Goal: Task Accomplishment & Management: Use online tool/utility

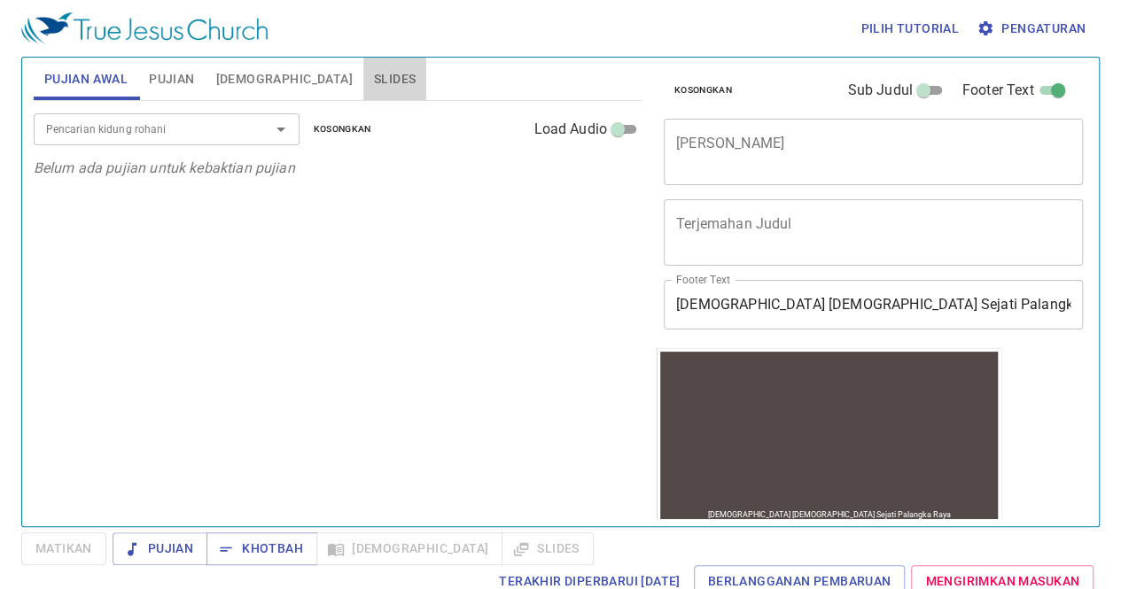
click at [374, 86] on span "Slides" at bounding box center [395, 79] width 42 height 22
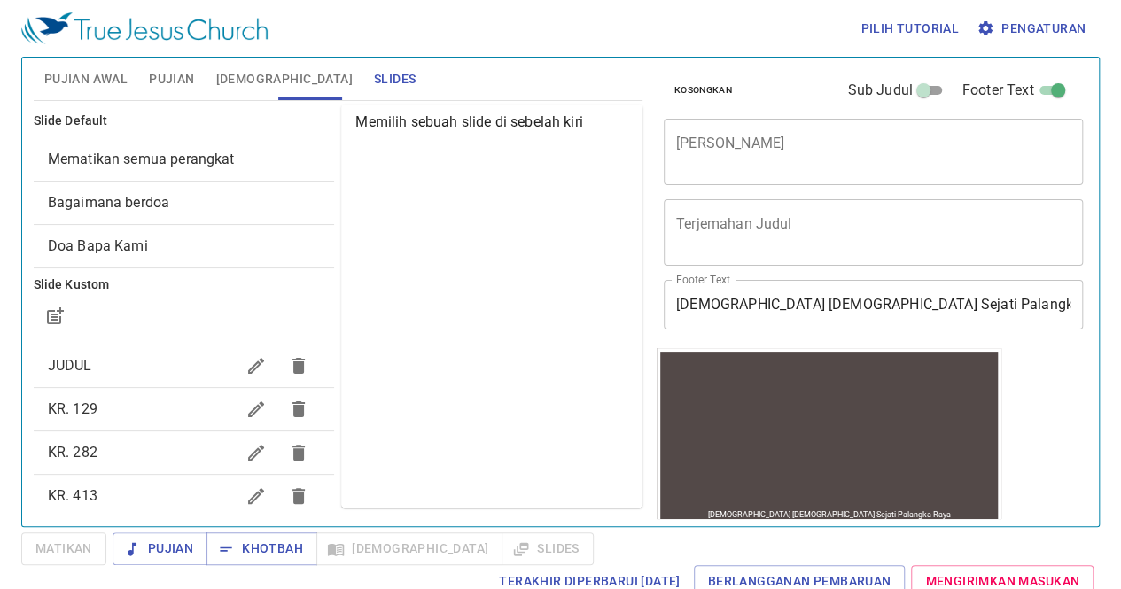
scroll to position [154, 0]
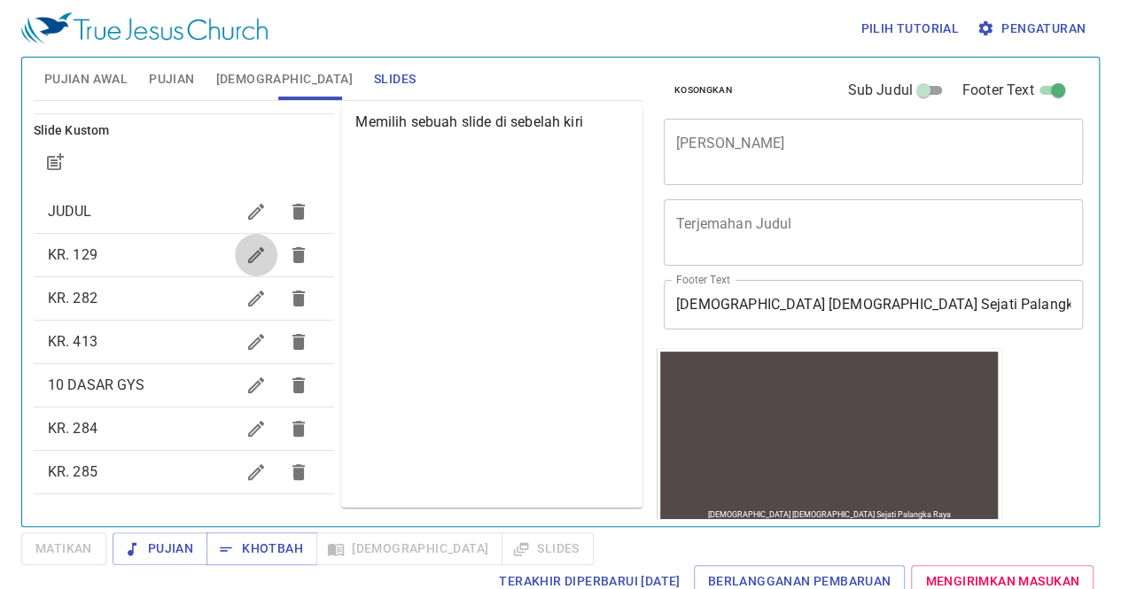
click at [246, 247] on icon "button" at bounding box center [256, 255] width 21 height 21
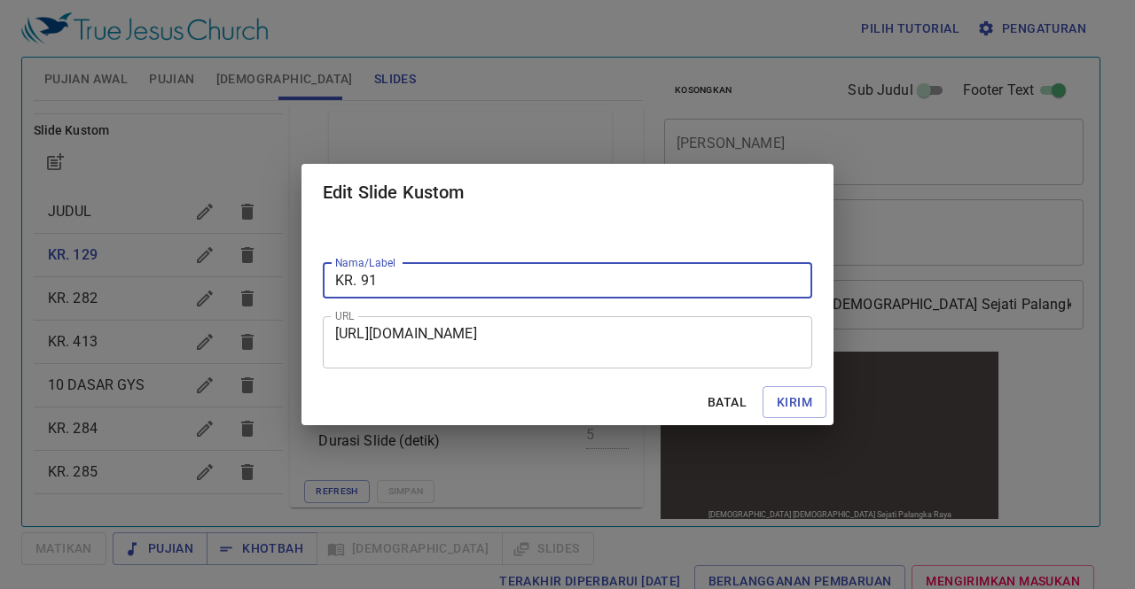
type input "KR. 91"
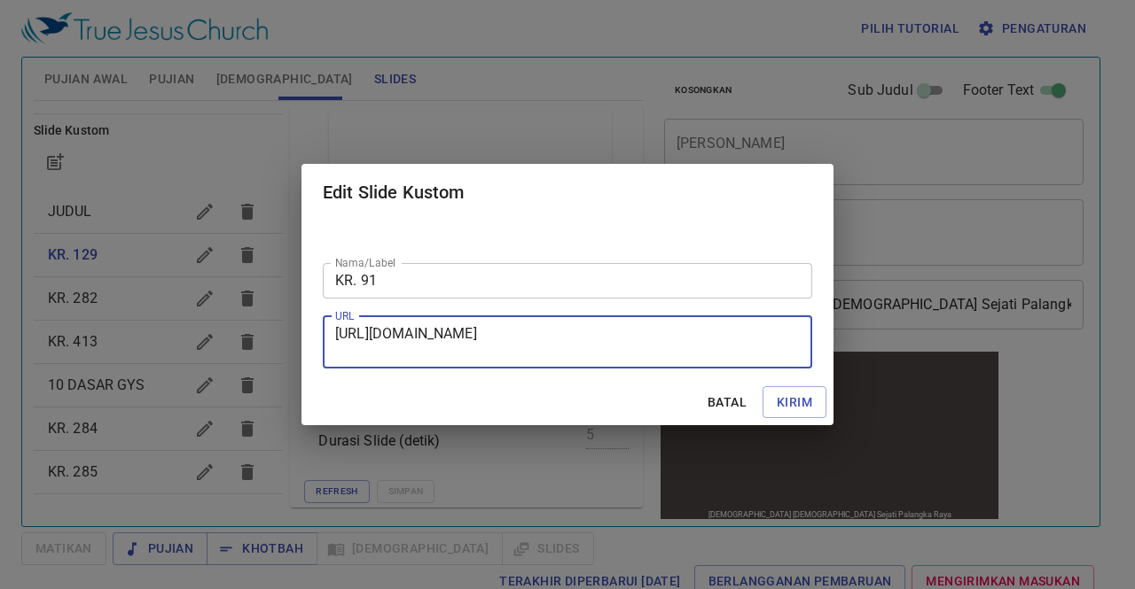
drag, startPoint x: 588, startPoint y: 354, endPoint x: 149, endPoint y: 325, distance: 439.7
click at [149, 325] on div "Edit Slide Kustom Nama/Label KR. 91 Nama/Label URL https://docs.google.com/pres…" at bounding box center [567, 294] width 1135 height 589
paste textarea "rive.google.com/drive/folders/1wsnvc8KZklqRz0G75WbgkIp1WqINB4jO"
type textarea "https://drive.google.com/drive/folders/1wsnvc8KZklqRz0G75WbgkIp1WqINB4jO"
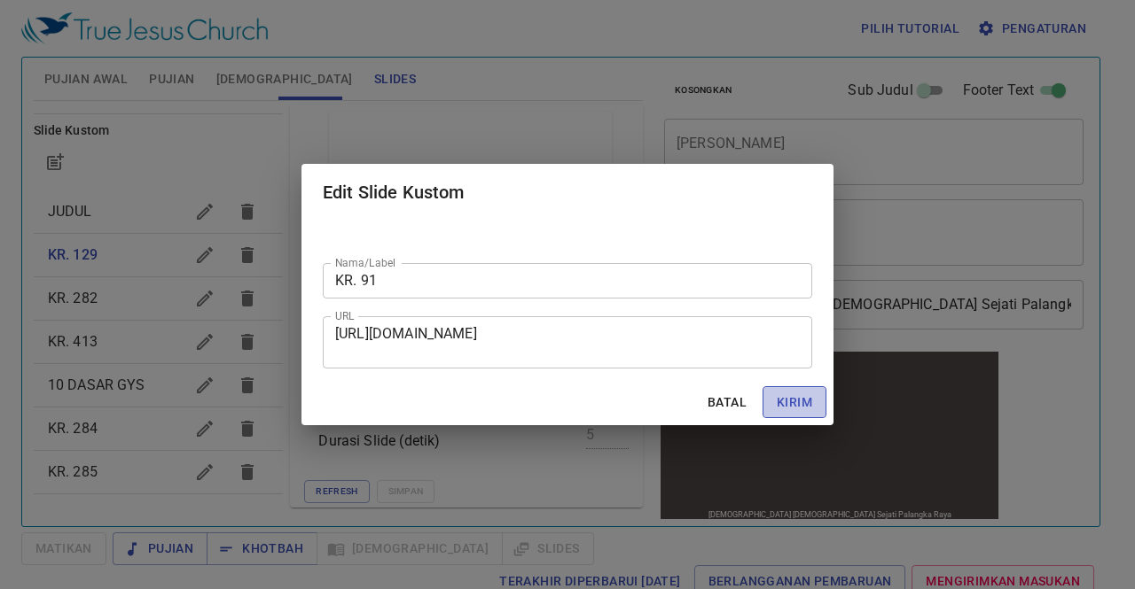
click at [776, 402] on button "Kirim" at bounding box center [794, 402] width 64 height 33
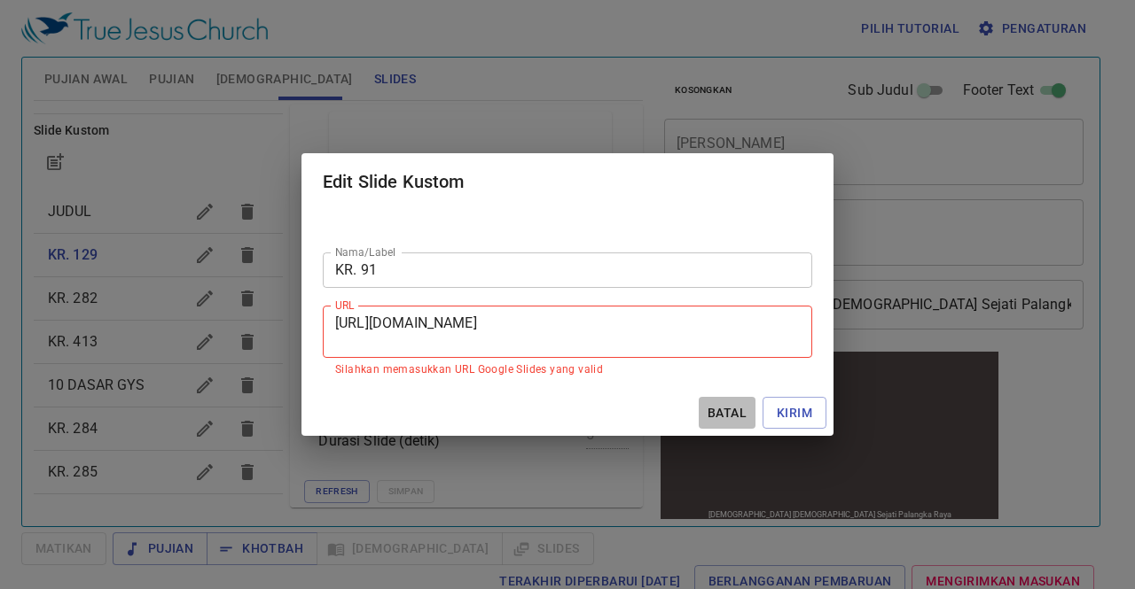
click at [724, 416] on span "Batal" at bounding box center [727, 413] width 43 height 22
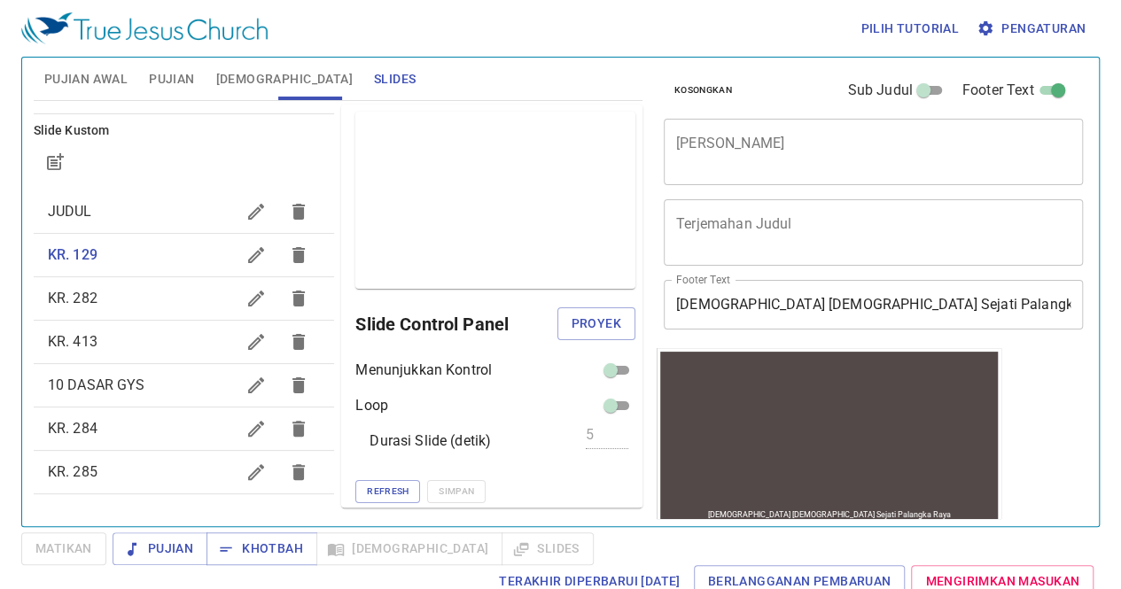
click at [63, 81] on span "Pujian Awal" at bounding box center [85, 79] width 83 height 22
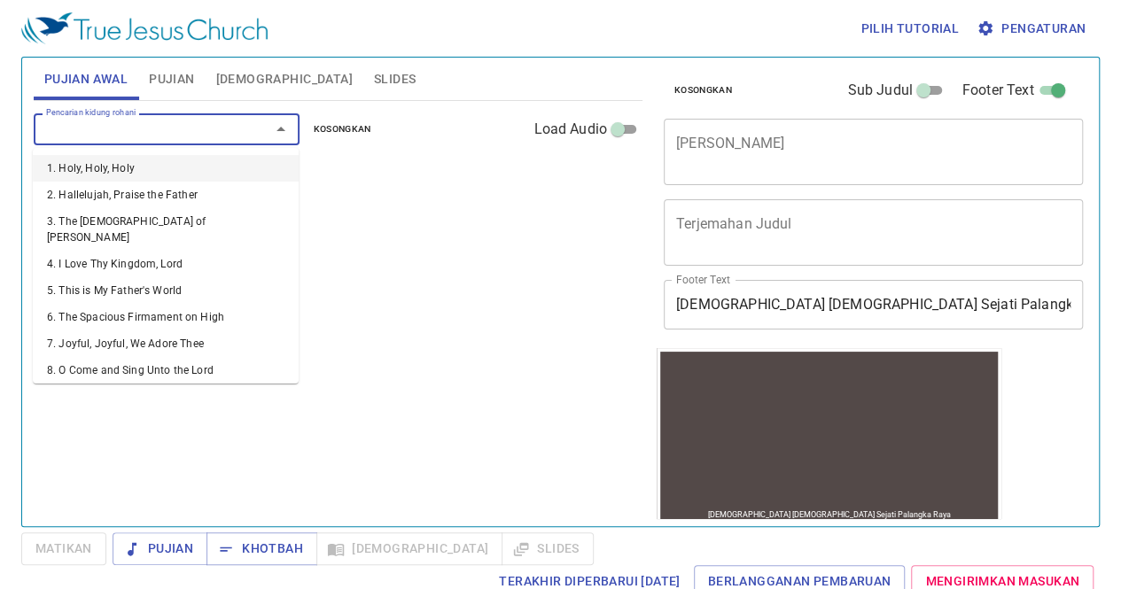
click at [121, 132] on input "Pencarian kidung rohani" at bounding box center [140, 129] width 203 height 20
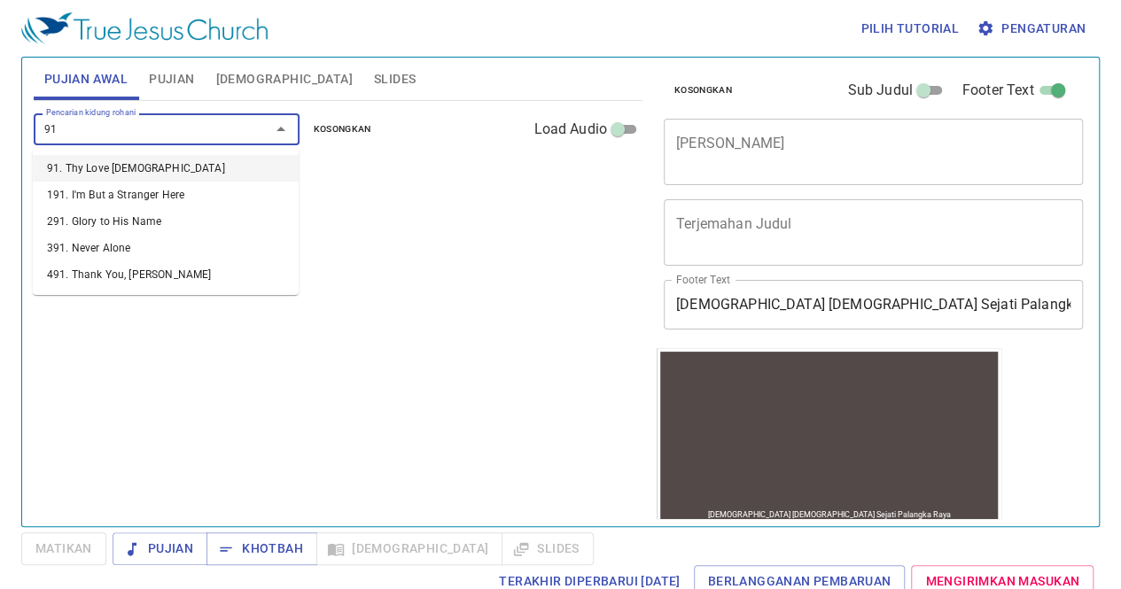
type input "91. Thy Love [DEMOGRAPHIC_DATA]"
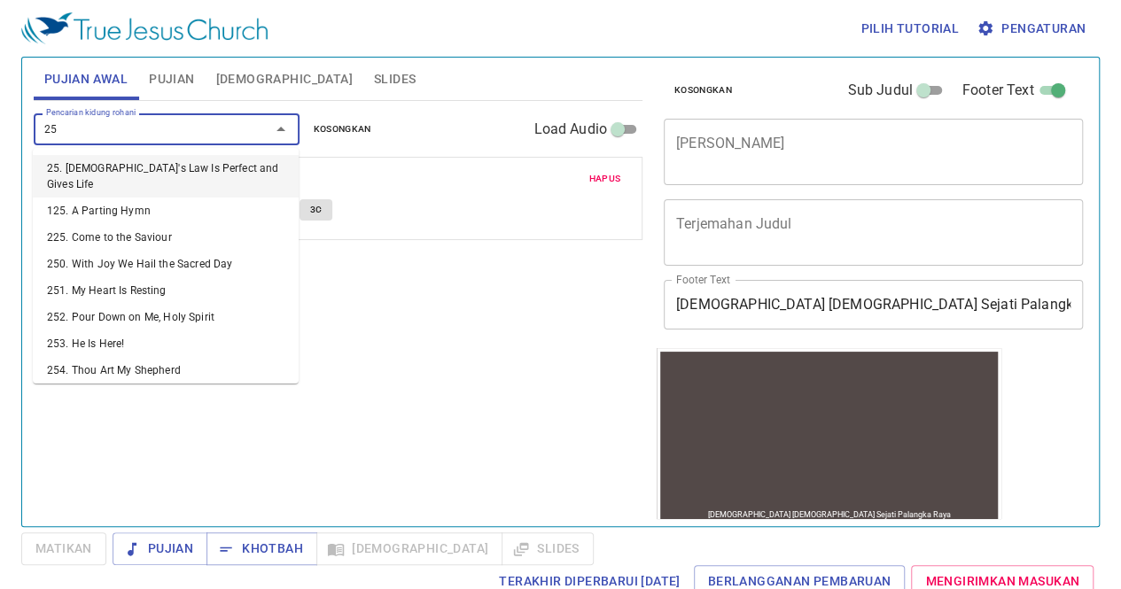
type input "25. [DEMOGRAPHIC_DATA] Law Is Perfect and Gives Life"
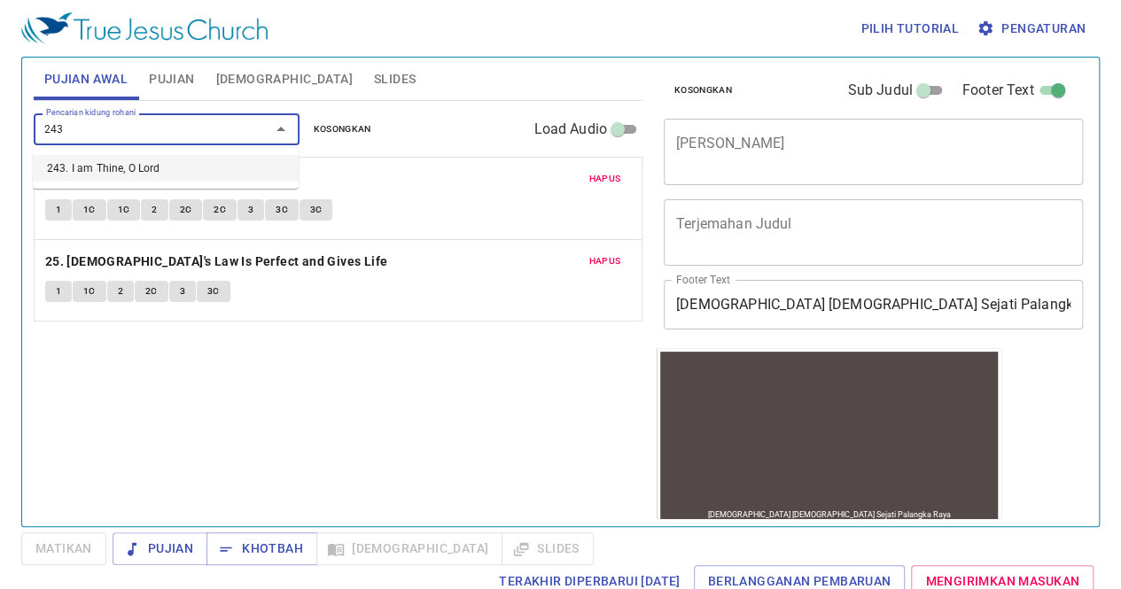
type input "243. I am Thine, O Lord"
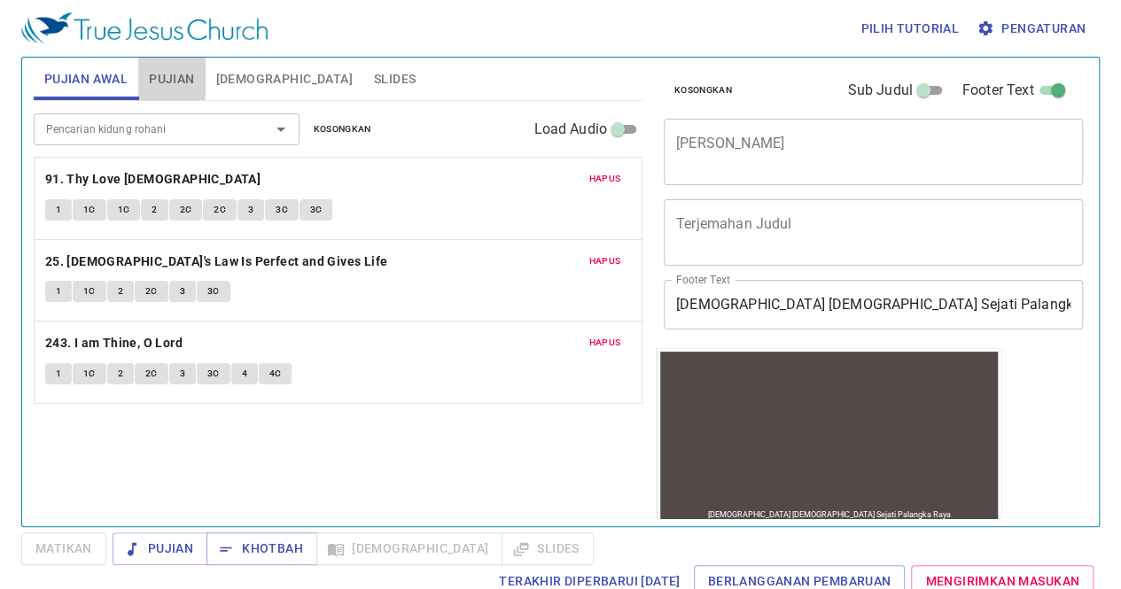
click at [173, 74] on span "Pujian" at bounding box center [171, 79] width 45 height 22
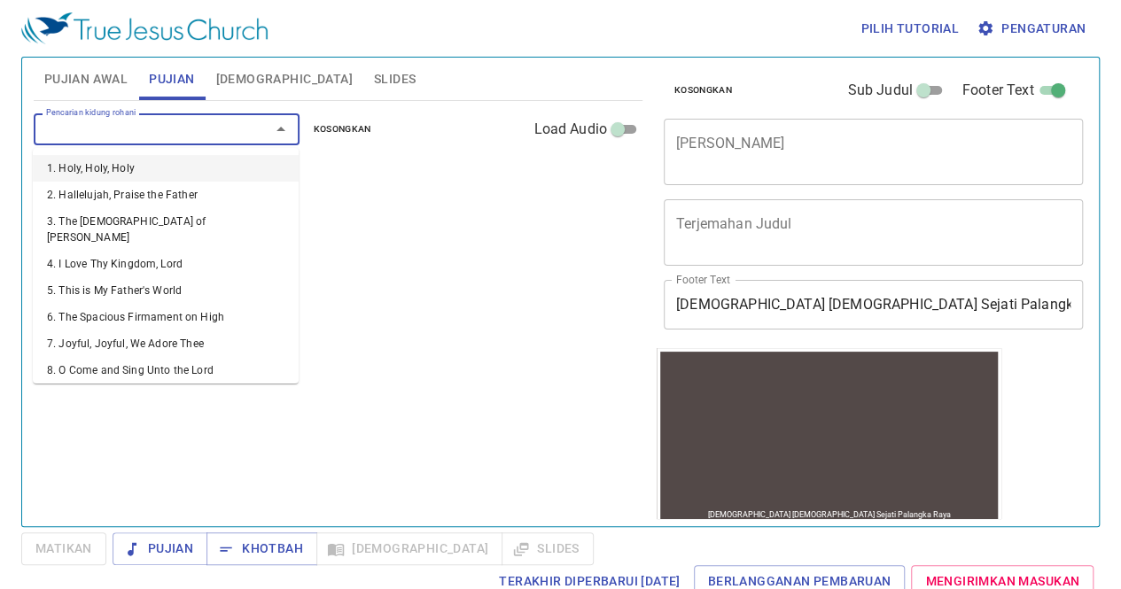
click at [163, 132] on input "Pencarian kidung rohani" at bounding box center [140, 129] width 203 height 20
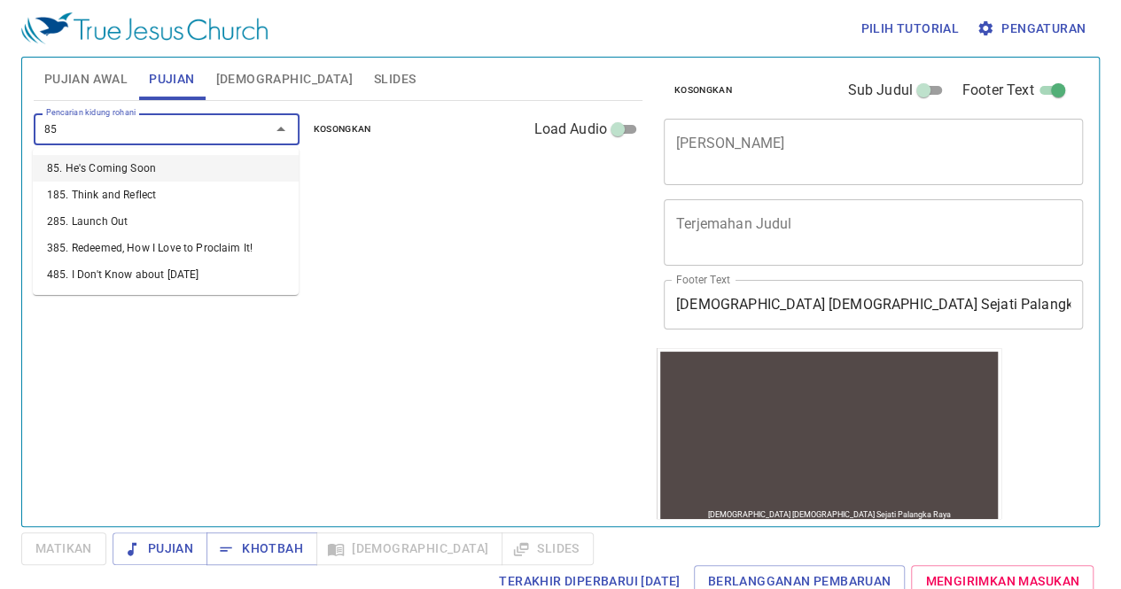
type input "85. He's Coming Soon"
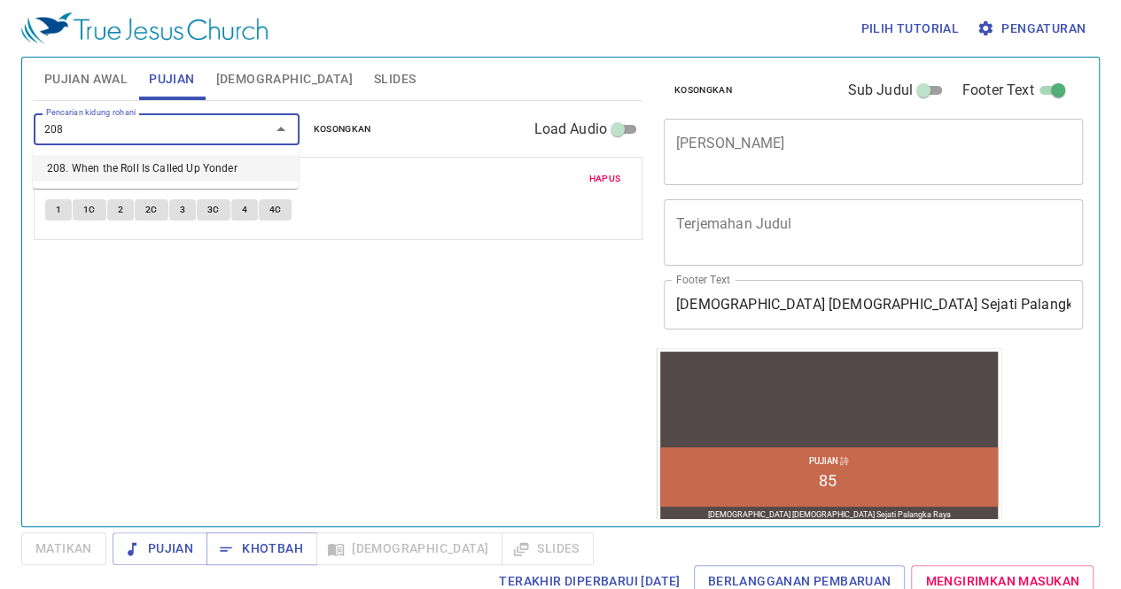
type input "208. When the Roll Is Called Up Yonder"
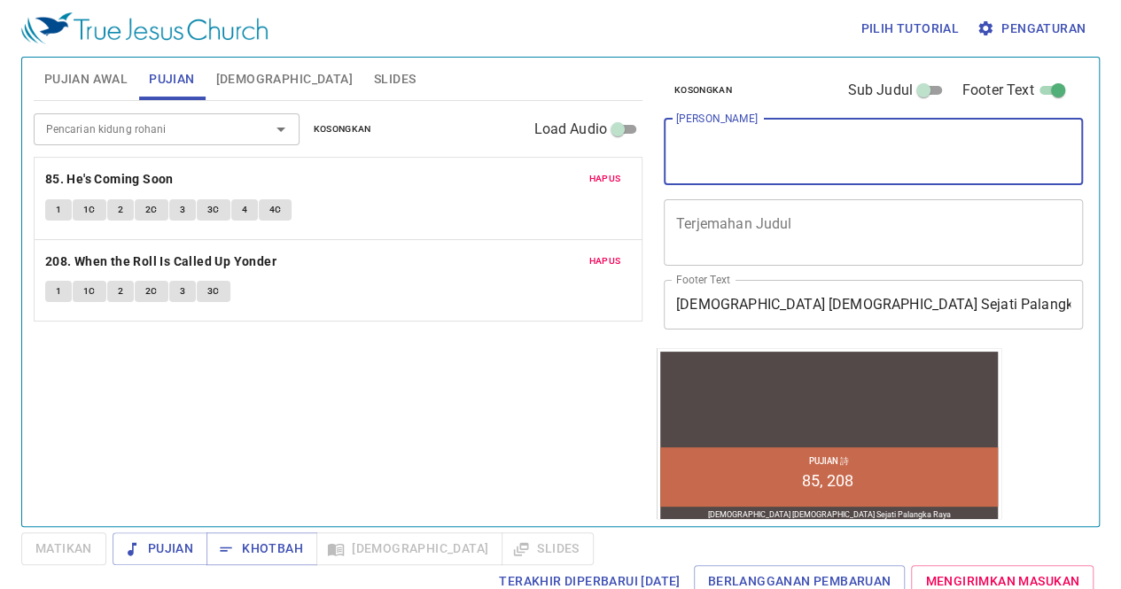
click at [762, 143] on textarea "[PERSON_NAME]" at bounding box center [873, 152] width 394 height 34
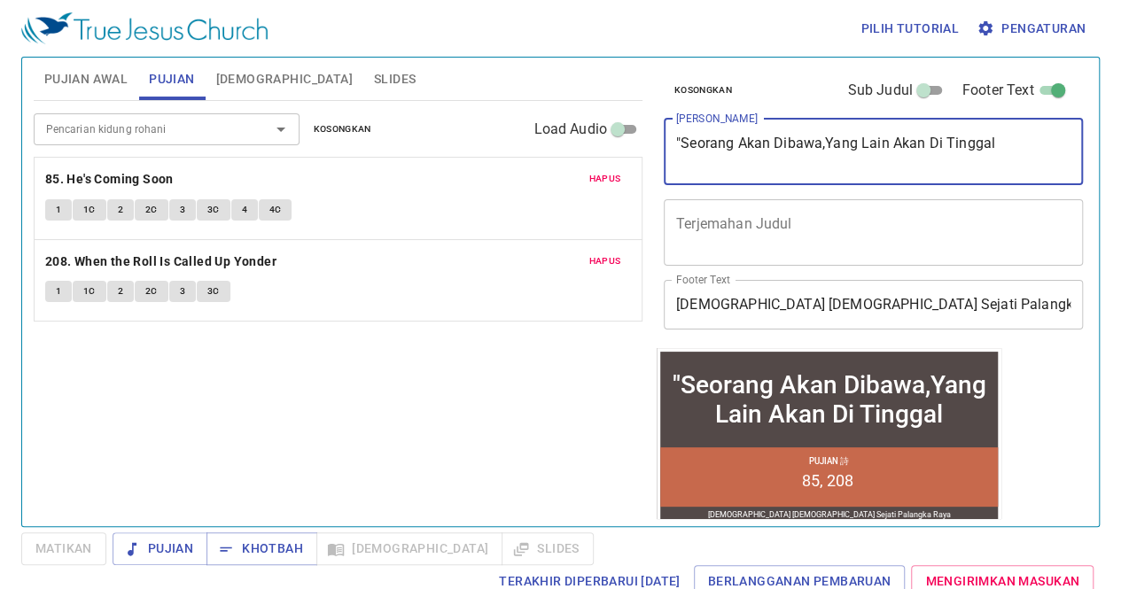
click at [955, 138] on textarea ""Seorang Akan Dibawa,Yang Lain Akan Di Tinggal" at bounding box center [873, 152] width 394 height 34
type textarea ""Seorang Akan Dibawa,Yang Lain Akan Dinggal"
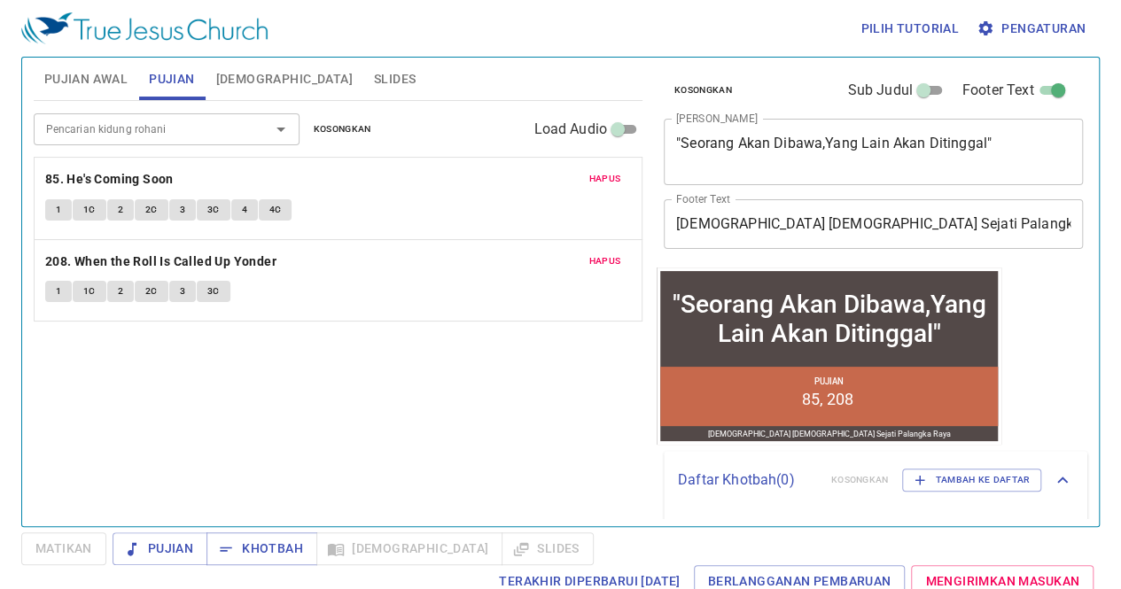
drag, startPoint x: 0, startPoint y: 0, endPoint x: 517, endPoint y: 349, distance: 623.7
click at [517, 349] on div "Pencarian kidung rohani Pencarian kidung rohani Kosongkan Load Audio Hapus 85. …" at bounding box center [338, 306] width 609 height 410
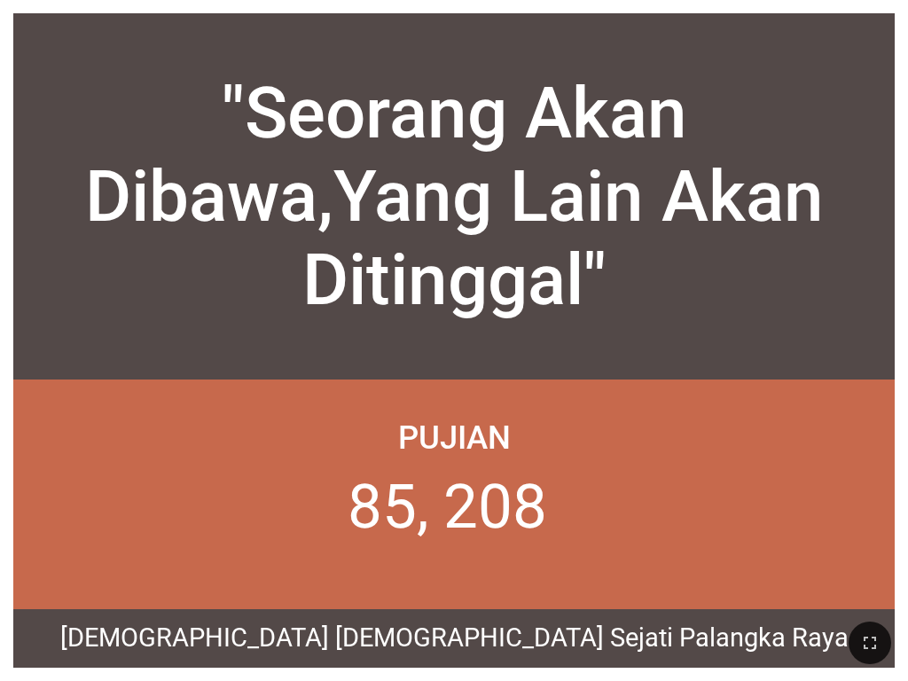
click at [354, 14] on div ""Seorang Akan Dibawa,Yang Lain Akan Ditinggal" "Seorang Akan Dibawa,Yang Lain A…" at bounding box center [453, 340] width 881 height 654
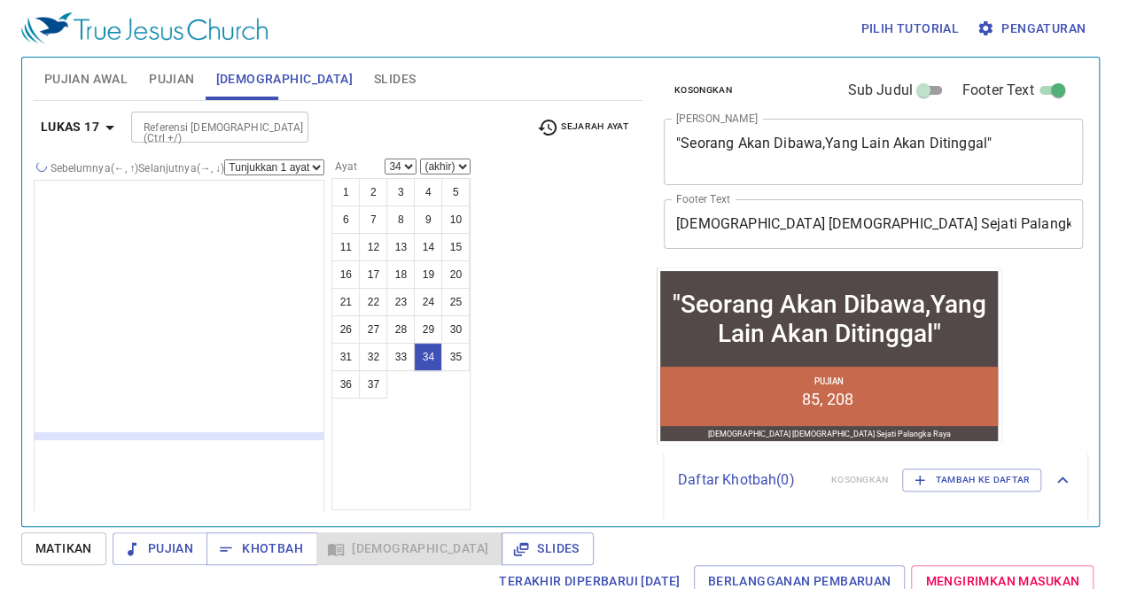
click at [542, 402] on div "Sebelumnya (←, ↑) Selanjutnya (→, ↓) Tunjukkan 1 ayat Tunjukkan 2 ayat Tunjukka…" at bounding box center [338, 335] width 609 height 353
select select "36"
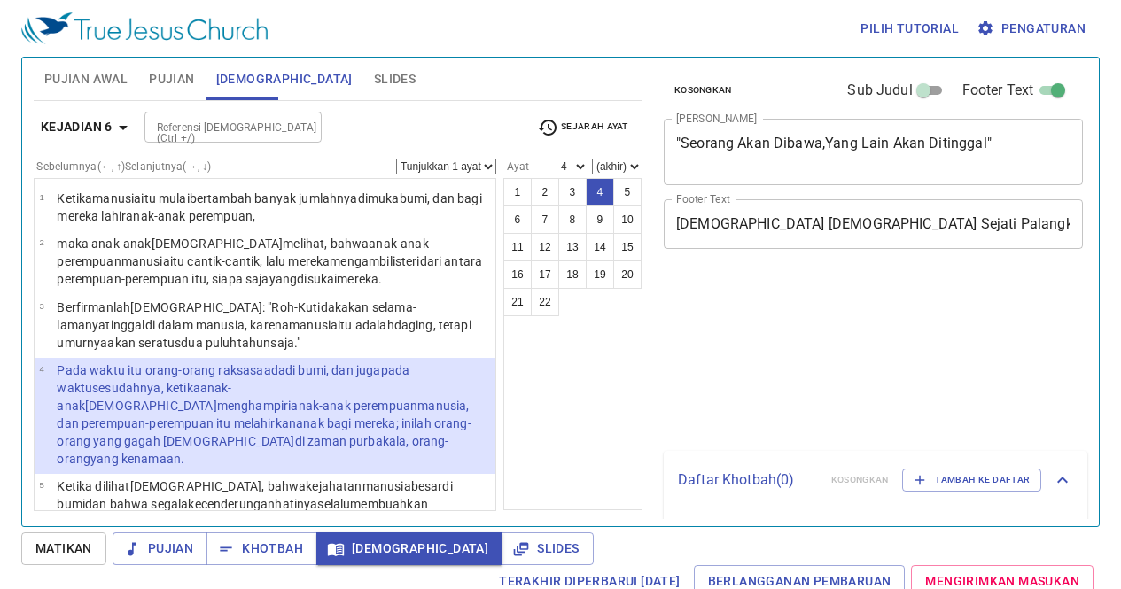
scroll to position [8, 0]
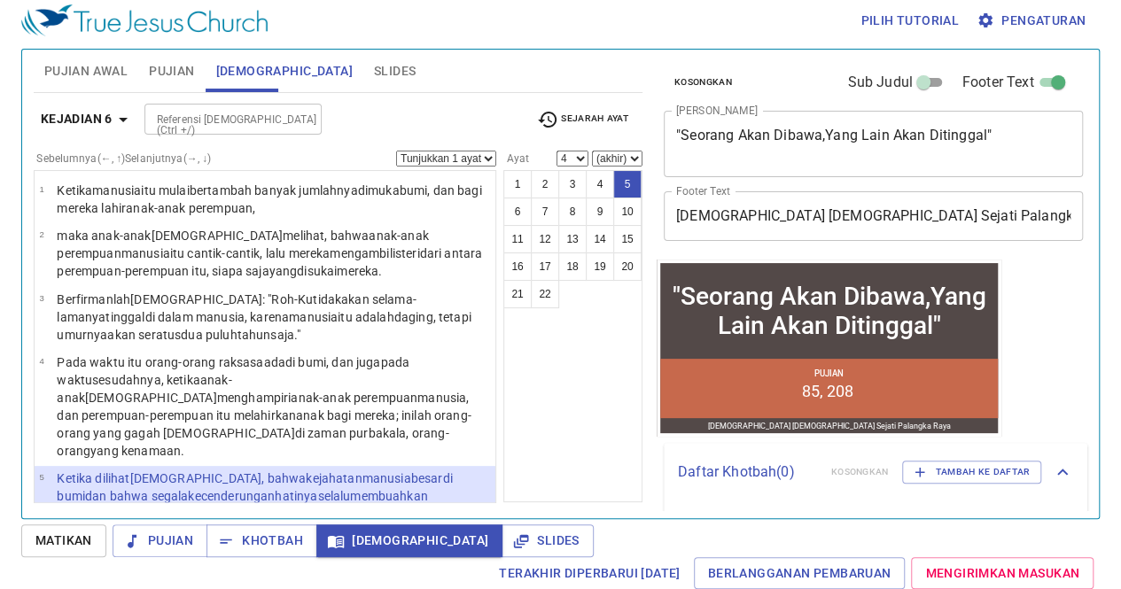
select select "5"
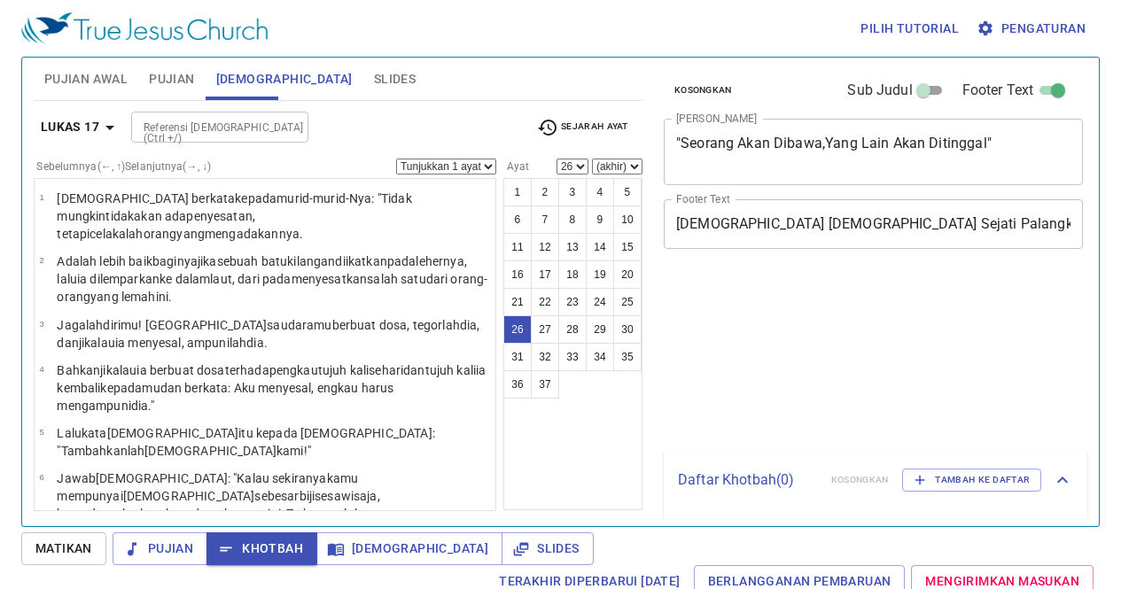
select select "26"
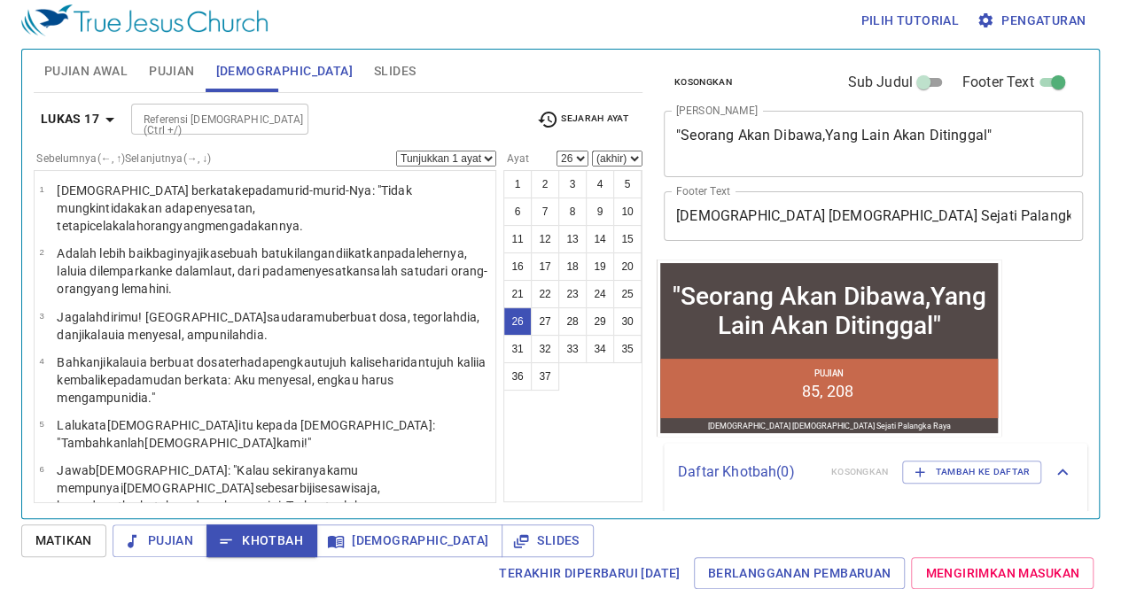
scroll to position [1158, 0]
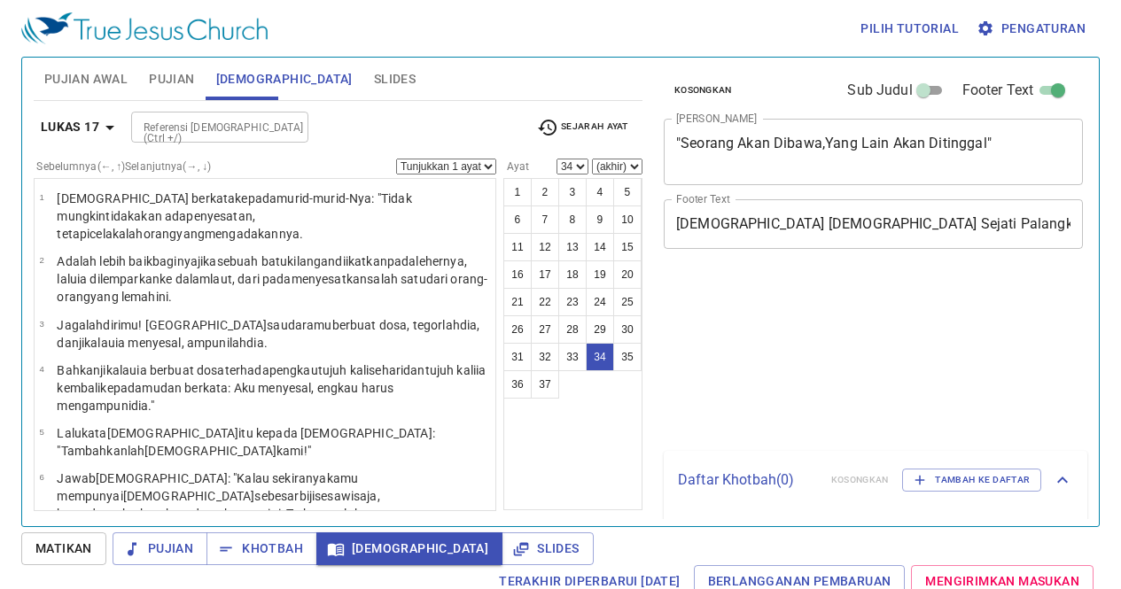
select select "34"
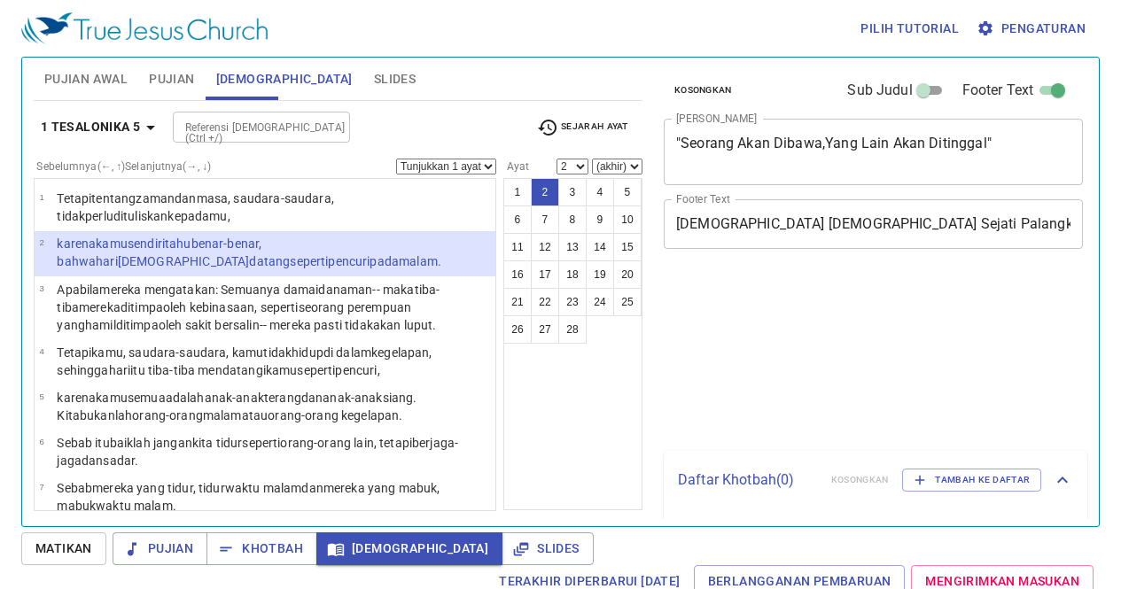
select select "2"
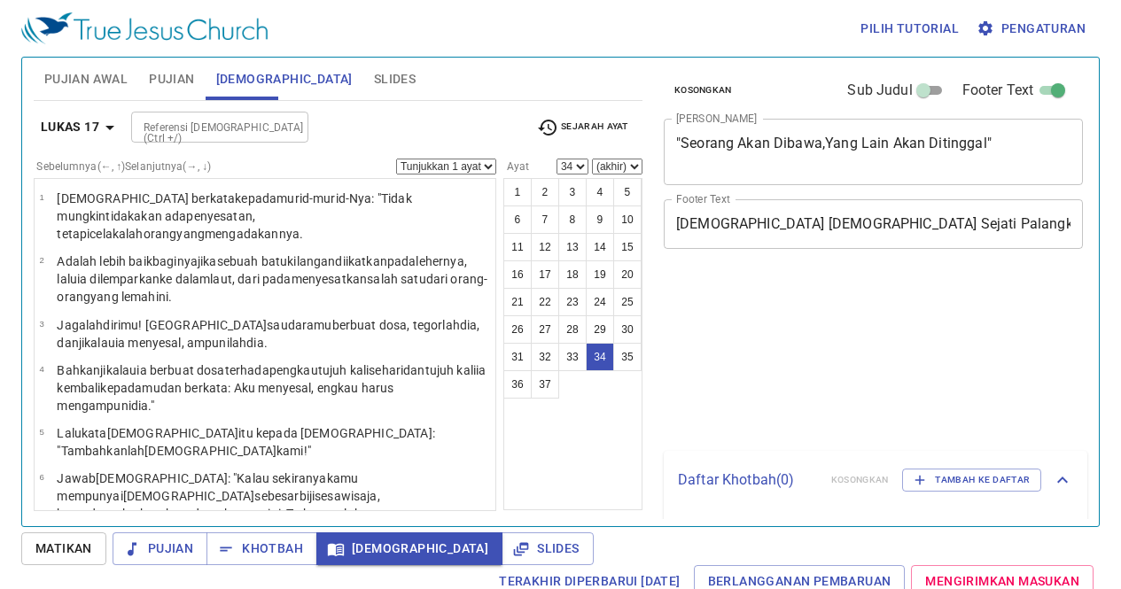
select select "34"
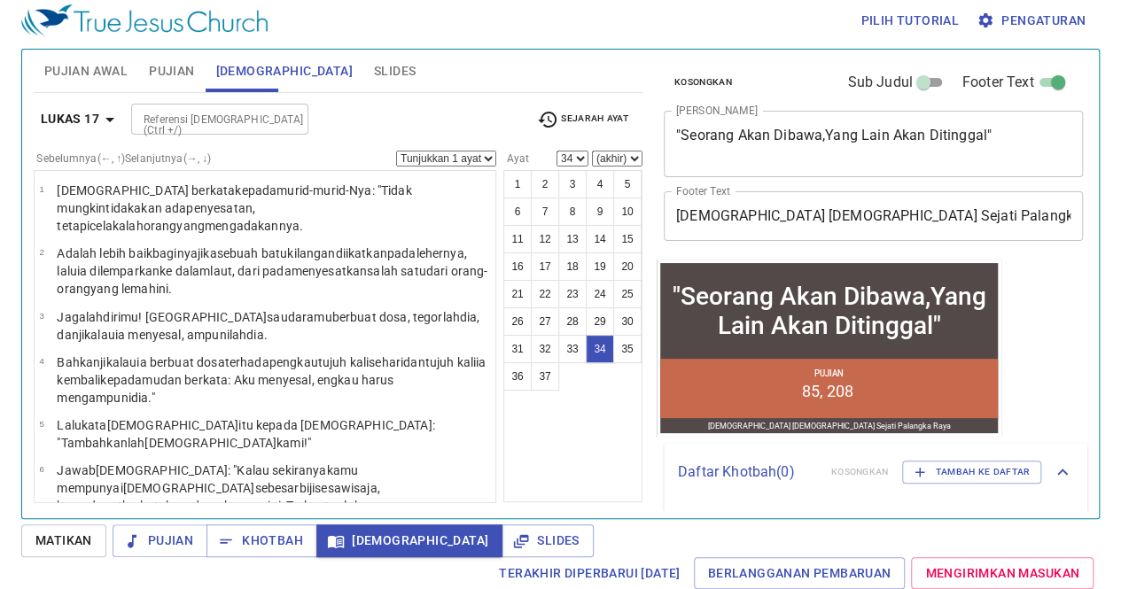
scroll to position [1555, 0]
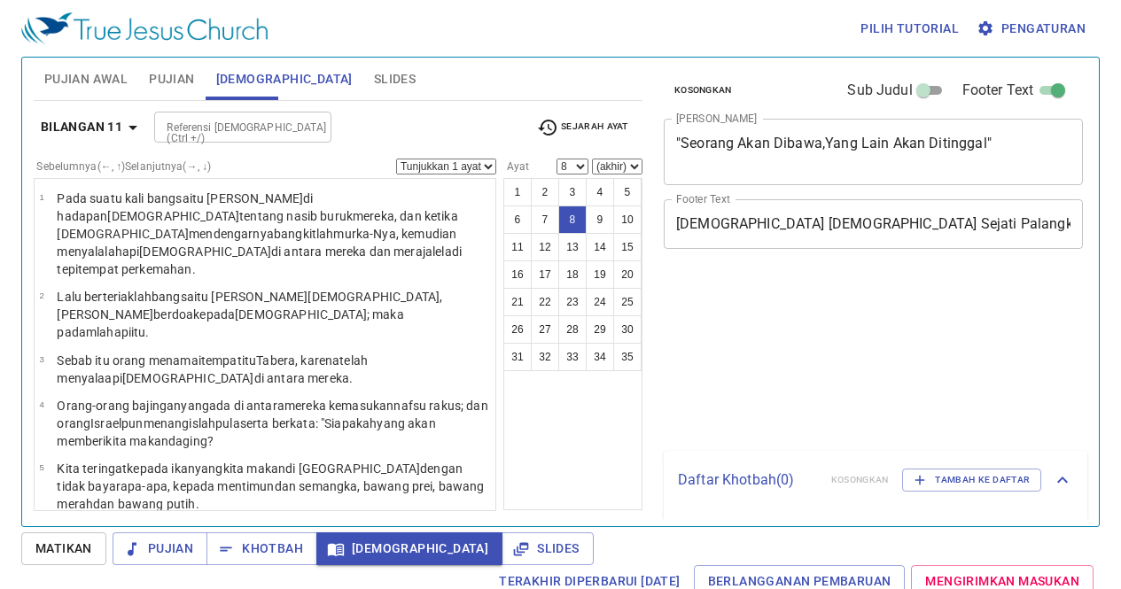
select select "8"
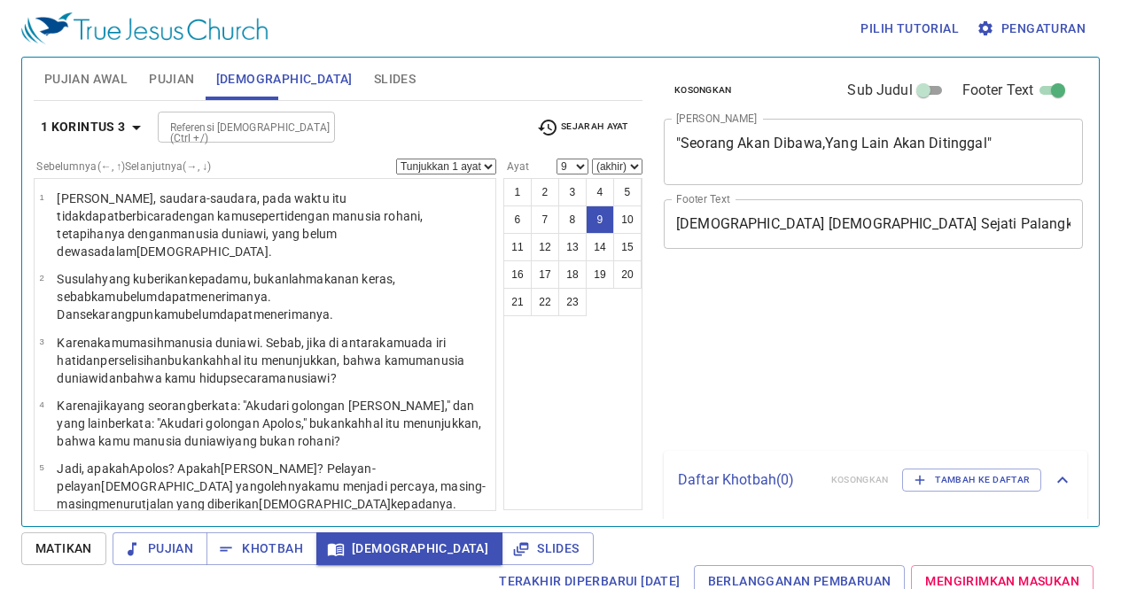
select select "9"
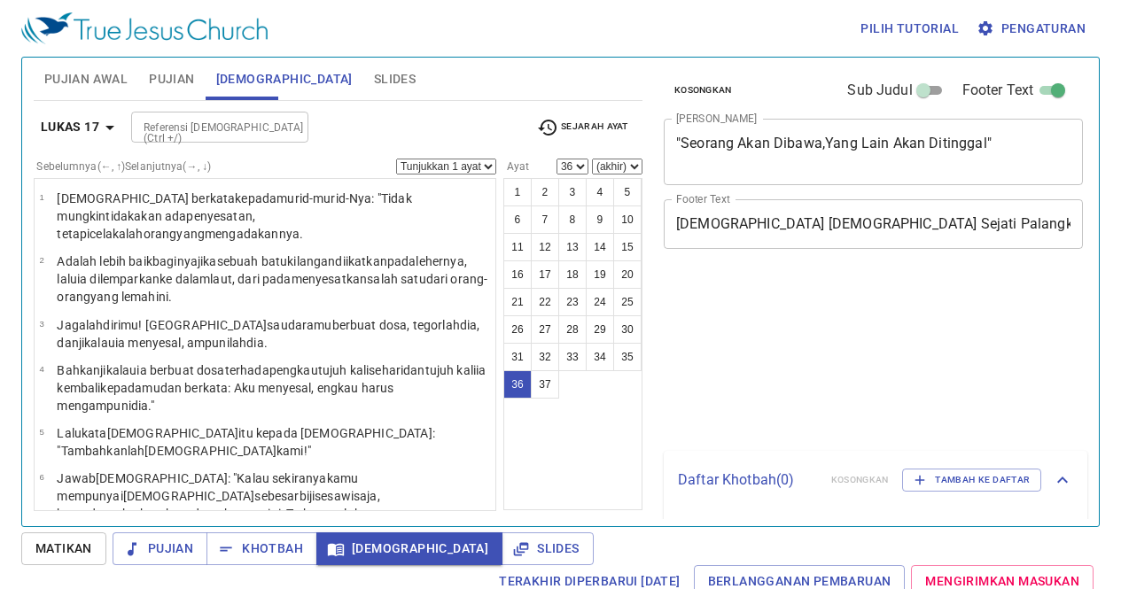
select select "36"
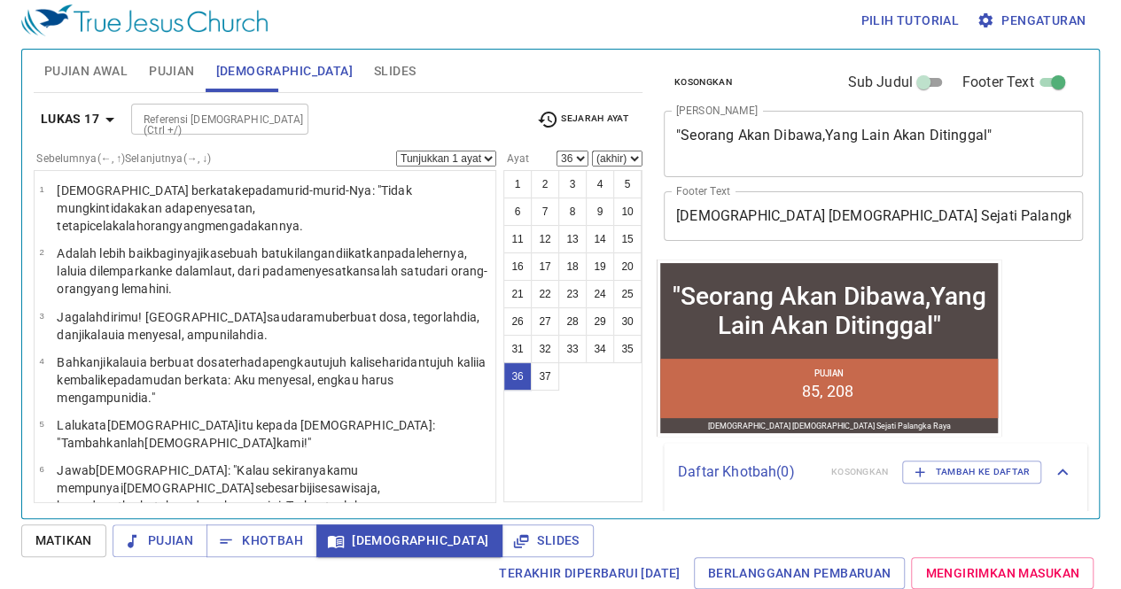
scroll to position [1555, 0]
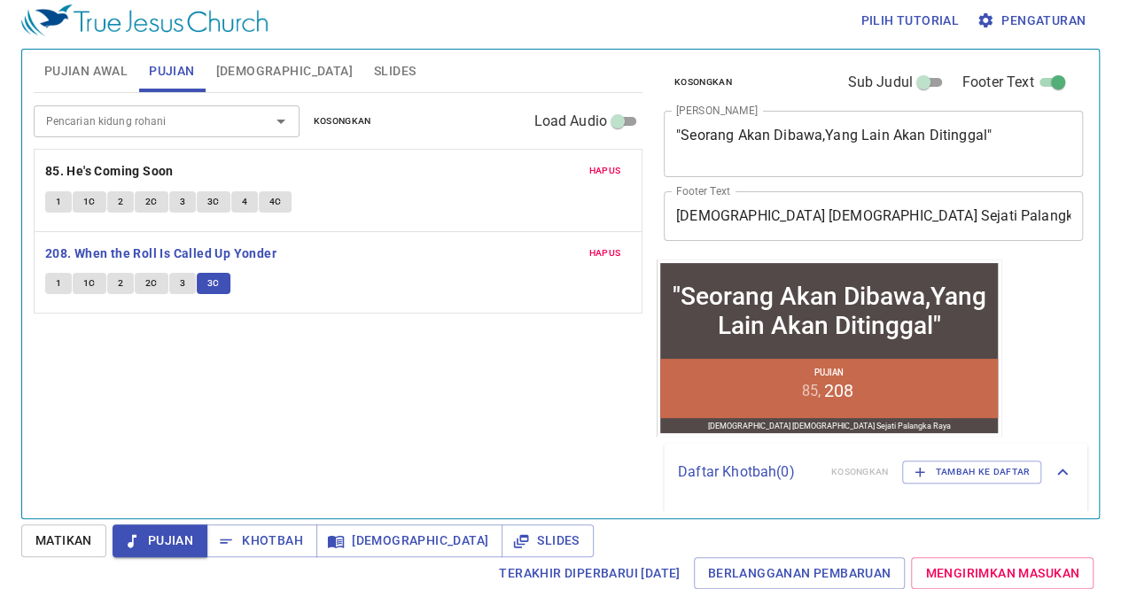
scroll to position [8, 0]
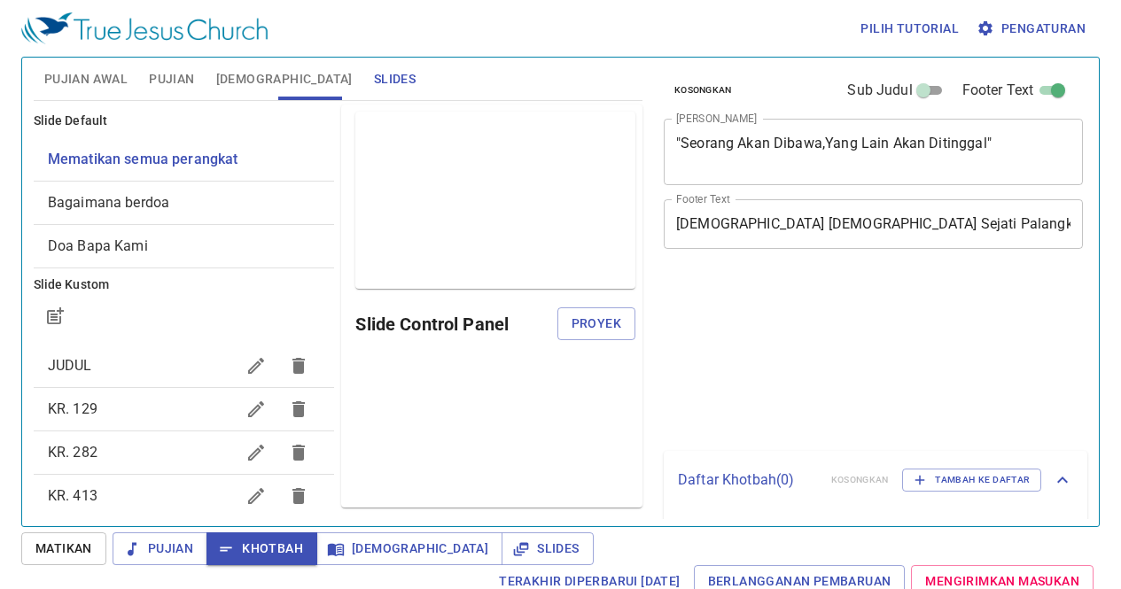
scroll to position [8, 0]
